Goal: Check status: Check status

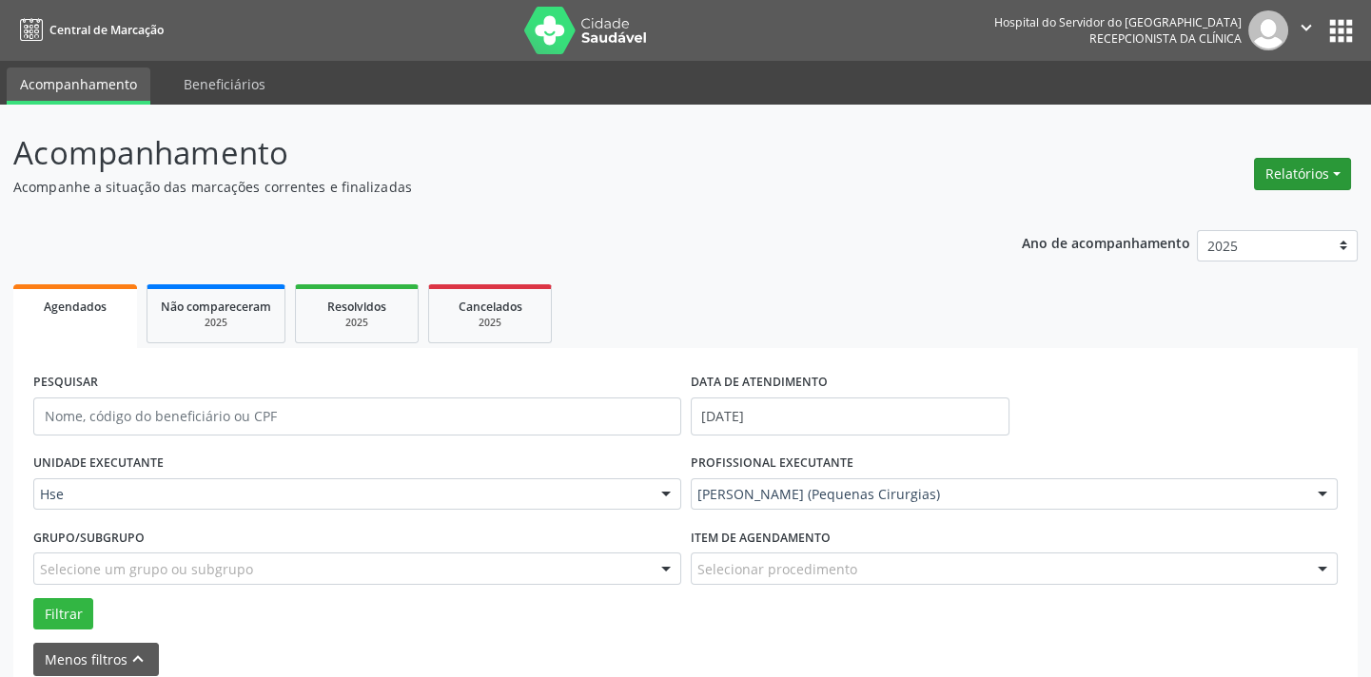
click at [1332, 166] on button "Relatórios" at bounding box center [1302, 174] width 97 height 32
click at [1222, 217] on link "Agendamentos" at bounding box center [1248, 214] width 205 height 27
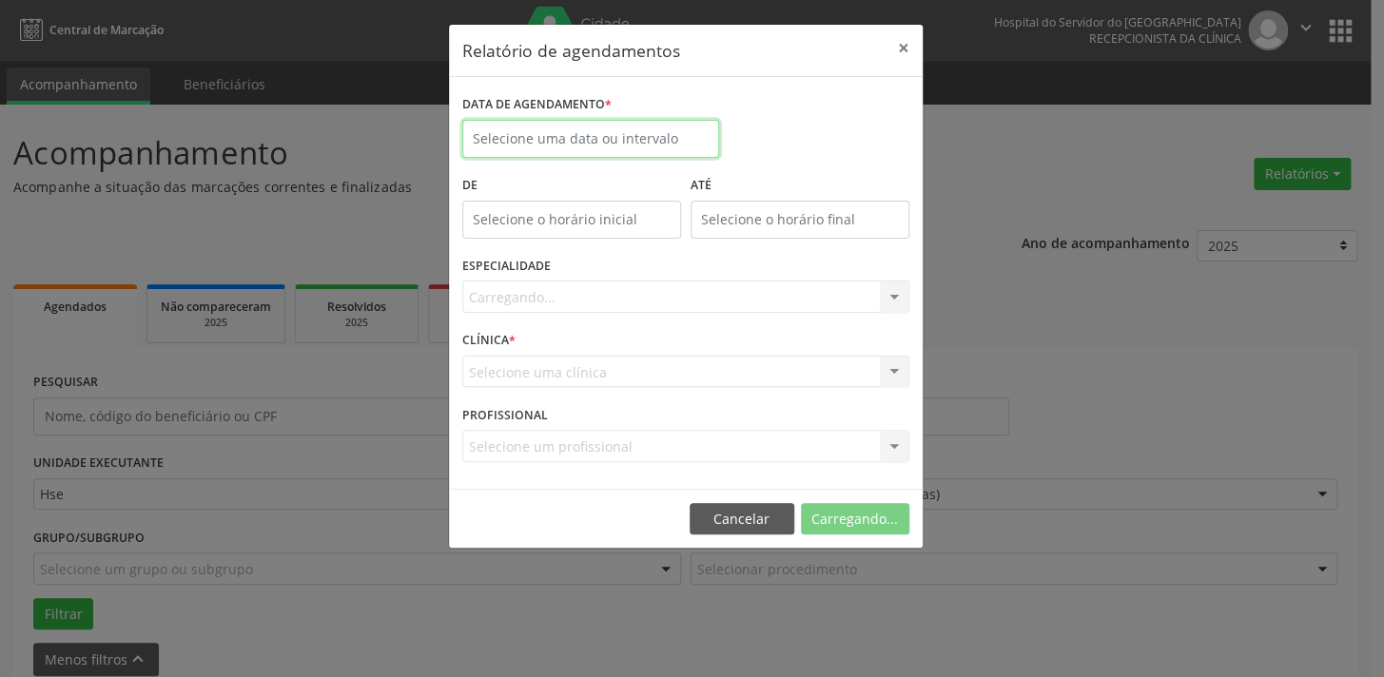
click at [517, 142] on input "text" at bounding box center [590, 139] width 257 height 38
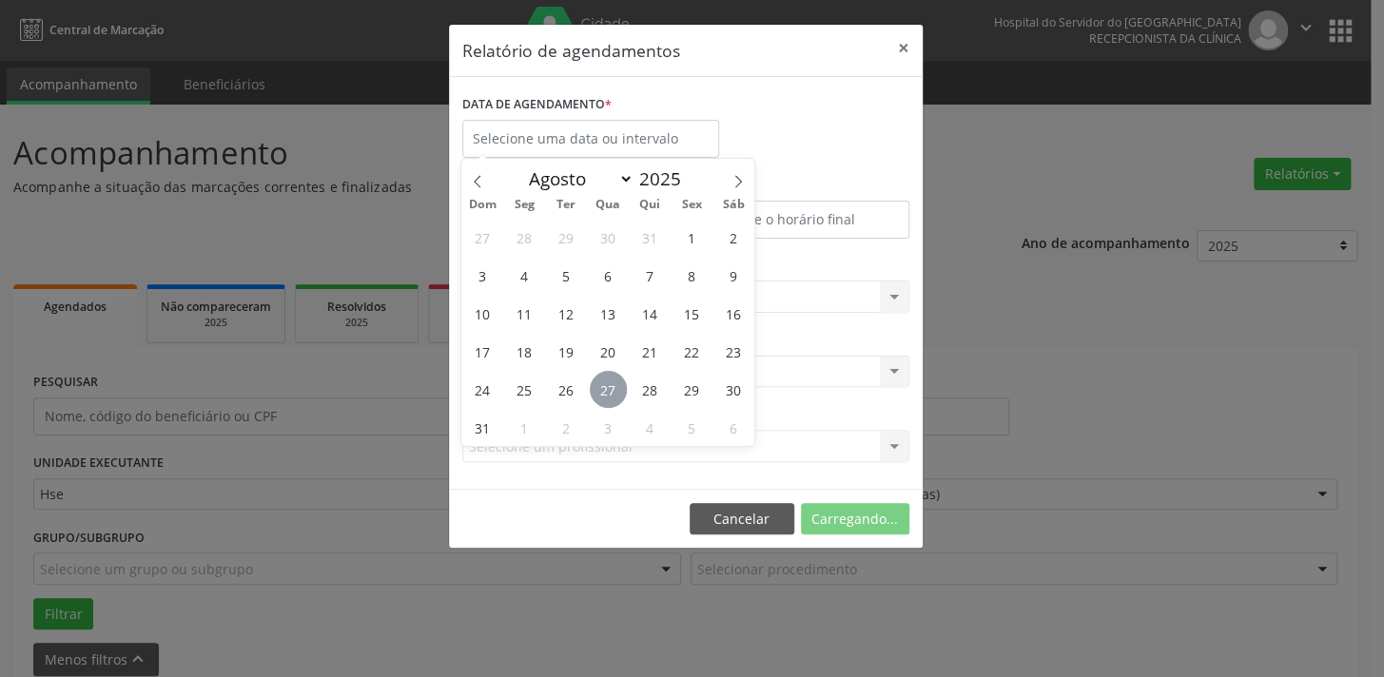
click at [591, 393] on span "27" at bounding box center [608, 389] width 37 height 37
type input "[DATE]"
click at [609, 391] on span "27" at bounding box center [608, 389] width 37 height 37
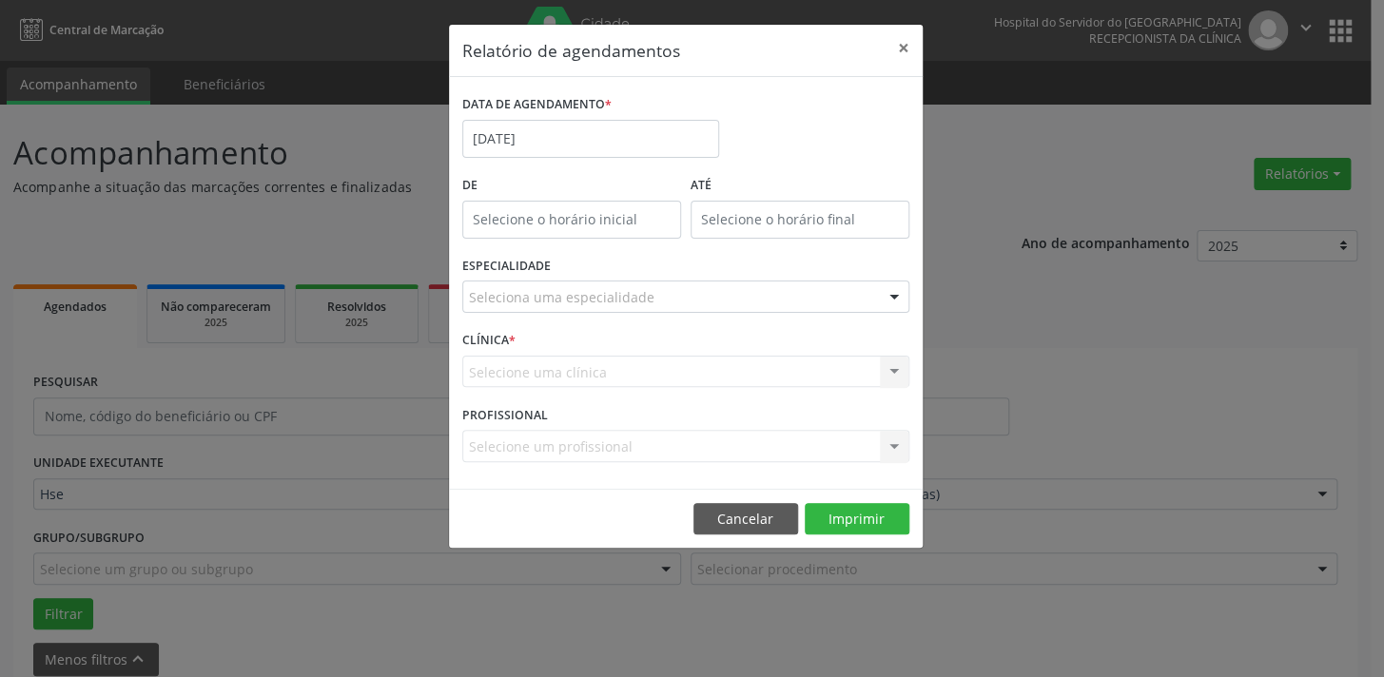
click at [609, 391] on div "CLÍNICA * Selecione uma clínica Hse Nenhum resultado encontrado para: " " Não h…" at bounding box center [686, 363] width 457 height 74
click at [888, 286] on div at bounding box center [894, 298] width 29 height 32
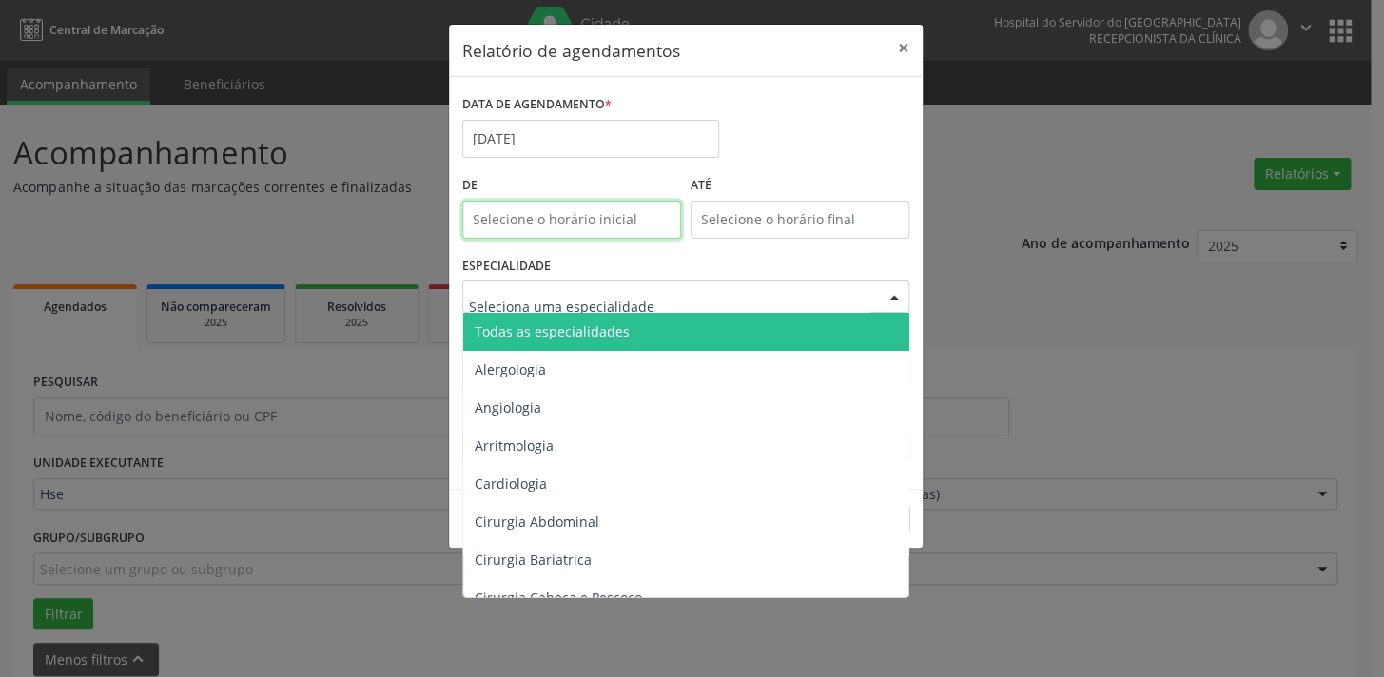
click at [542, 219] on input "text" at bounding box center [571, 220] width 219 height 38
type input "12:00"
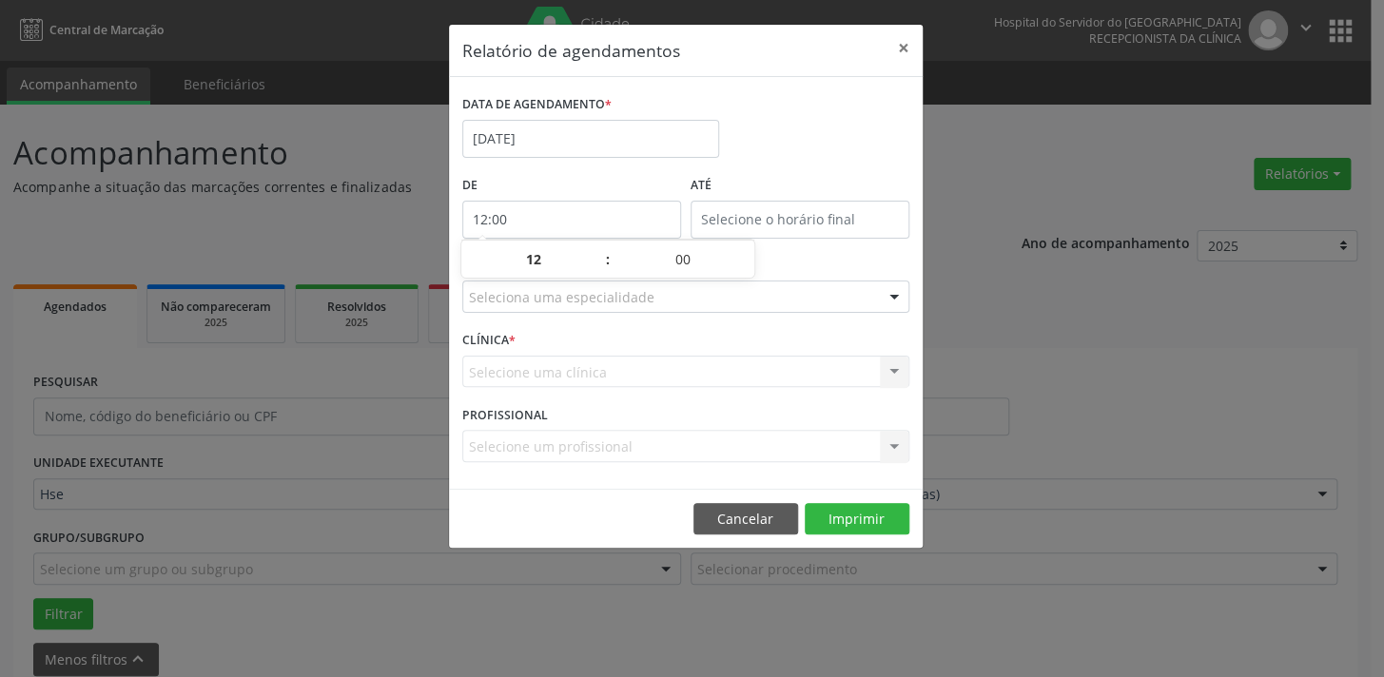
click at [872, 301] on div "Seleciona uma especialidade" at bounding box center [685, 297] width 447 height 32
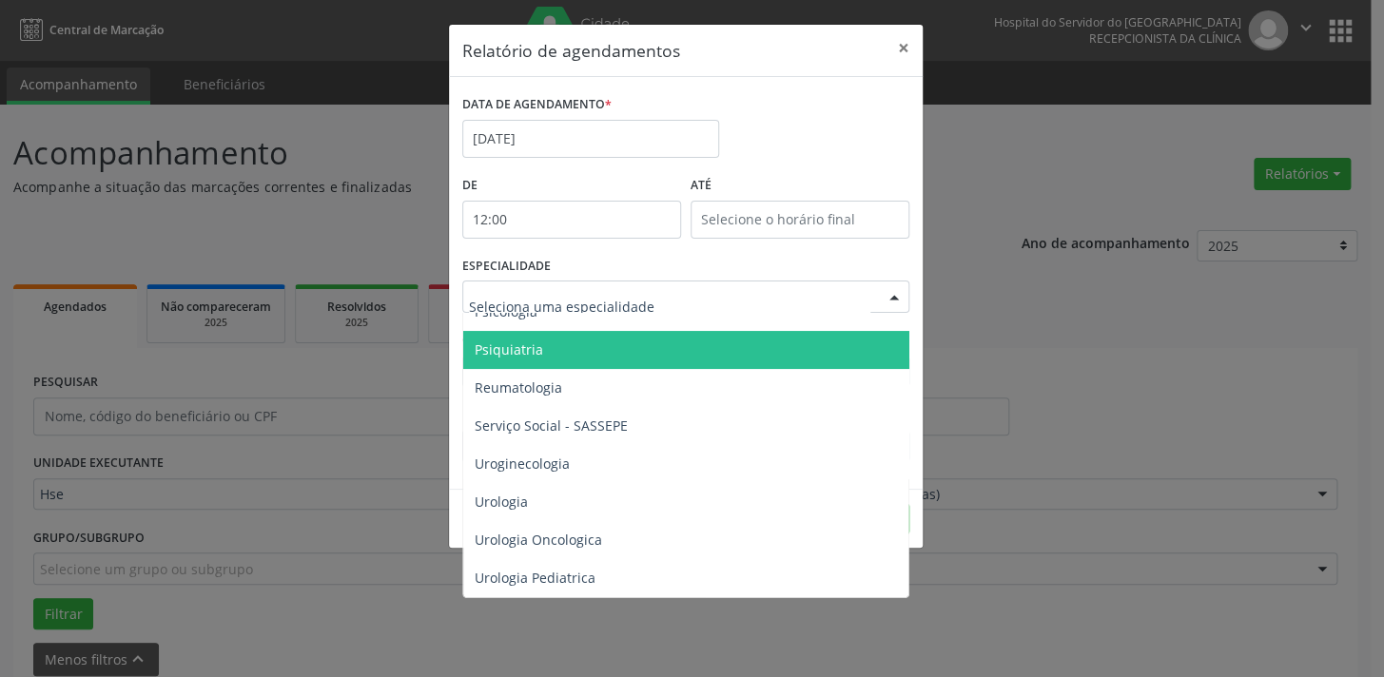
scroll to position [3229, 0]
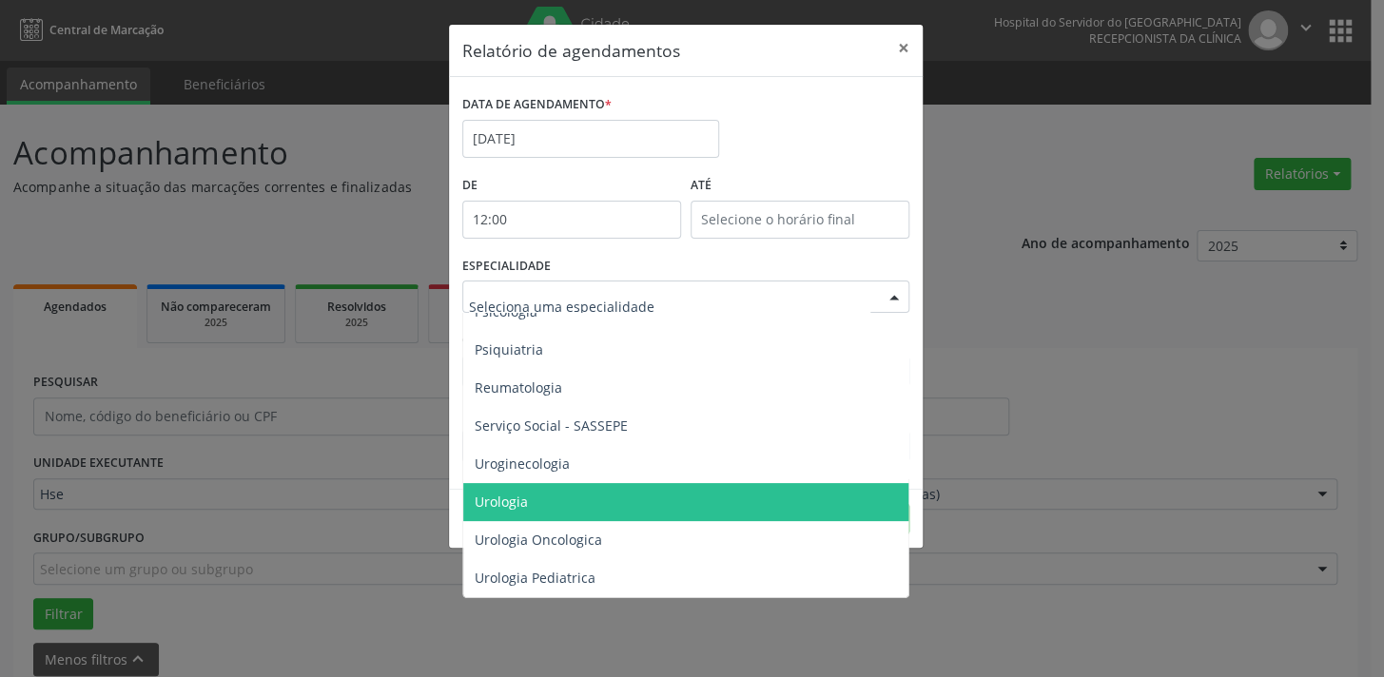
click at [512, 493] on span "Urologia" at bounding box center [501, 502] width 53 height 18
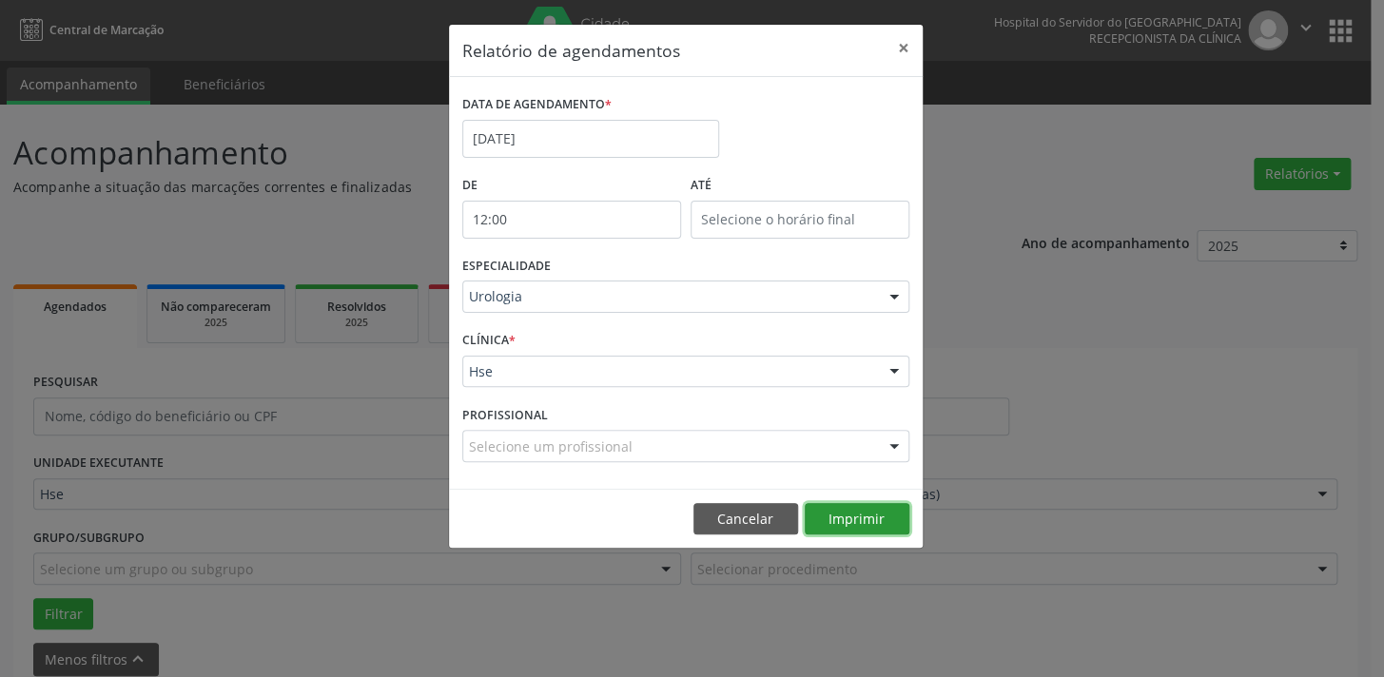
click at [867, 522] on button "Imprimir" at bounding box center [857, 519] width 105 height 32
click at [855, 523] on button "Imprimir" at bounding box center [857, 519] width 105 height 32
